Goal: Navigation & Orientation: Understand site structure

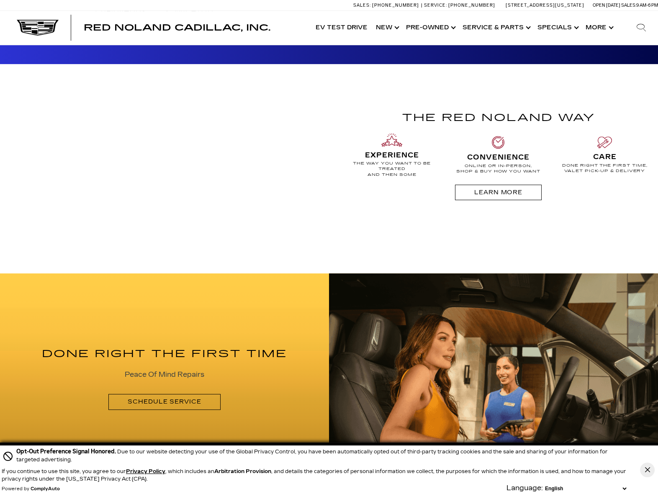
scroll to position [754, 0]
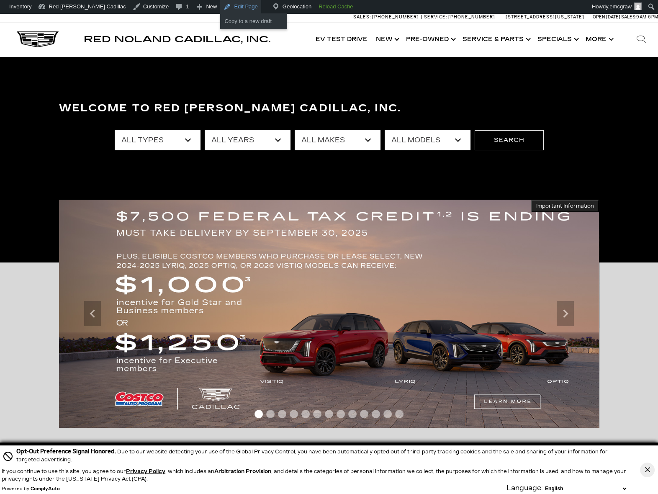
click at [220, 10] on link "Edit Page" at bounding box center [240, 6] width 41 height 13
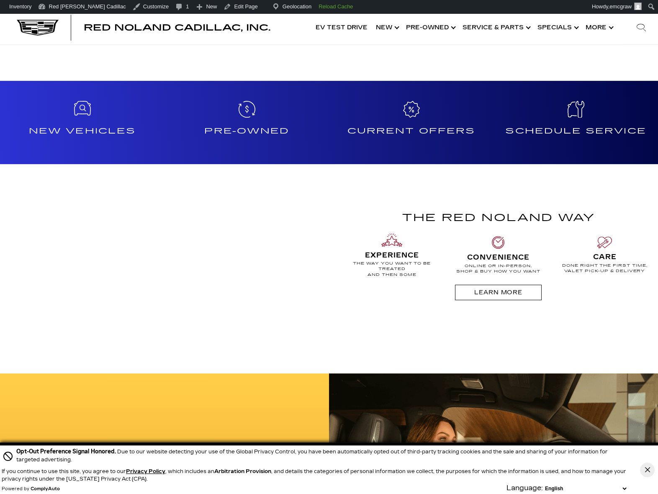
scroll to position [670, 0]
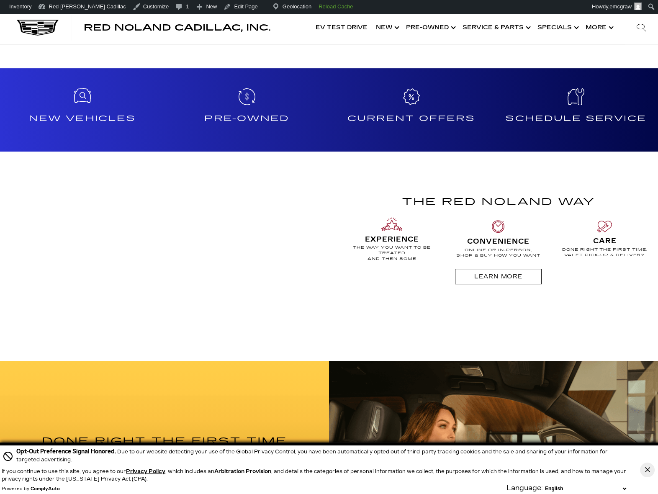
click at [348, 322] on div "The Red Noland Way EXPERIENCE The Way You Want To Be Treated And Then Some Pers…" at bounding box center [333, 256] width 652 height 209
click at [392, 336] on div "The Red Noland Way EXPERIENCE The Way You Want To Be Treated And Then Some Pers…" at bounding box center [333, 256] width 652 height 209
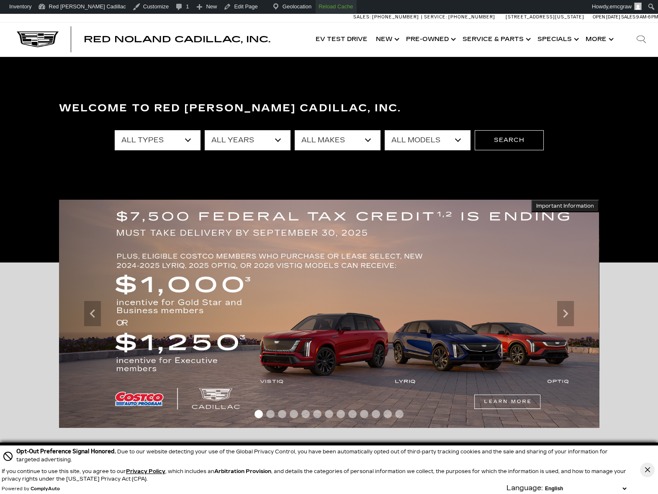
click at [319, 7] on strong "Reload Cache" at bounding box center [336, 6] width 34 height 6
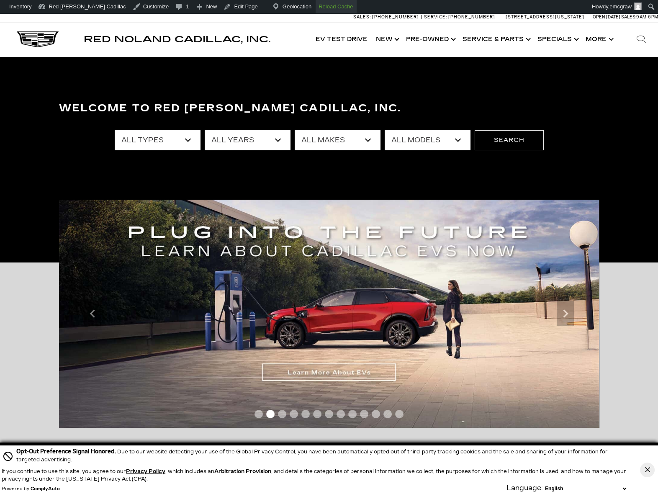
scroll to position [168, 0]
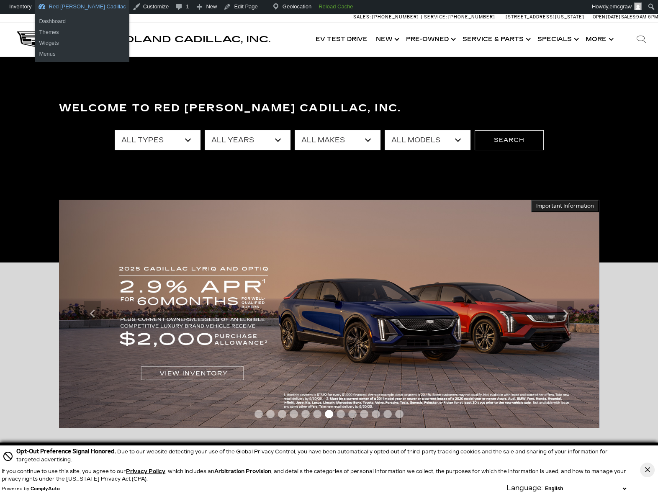
click at [76, 5] on link "Red [PERSON_NAME] Cadillac" at bounding box center [82, 6] width 94 height 13
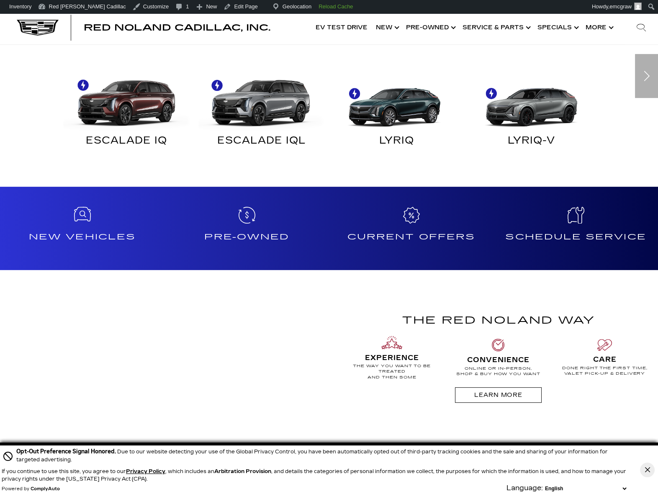
scroll to position [628, 0]
